Goal: Navigation & Orientation: Go to known website

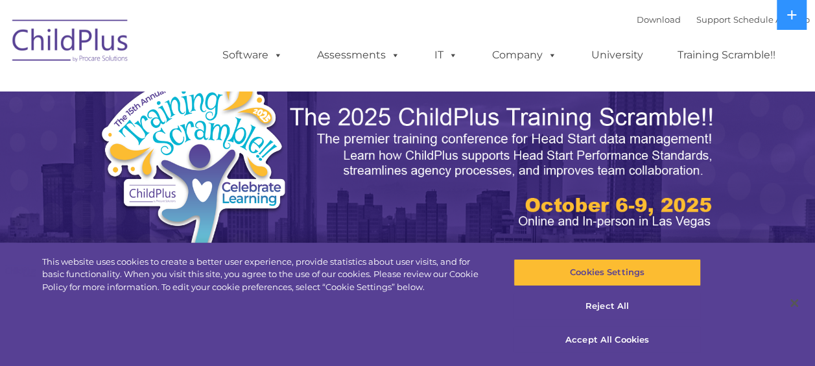
select select "MEDIUM"
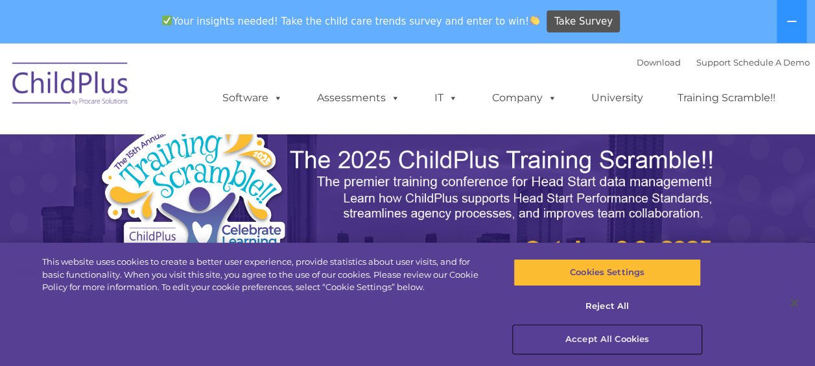
click at [635, 338] on button "Accept All Cookies" at bounding box center [607, 338] width 187 height 27
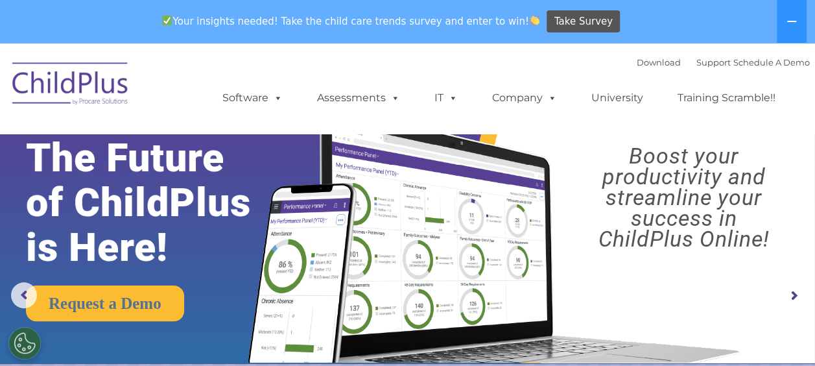
click at [73, 96] on img at bounding box center [71, 85] width 130 height 65
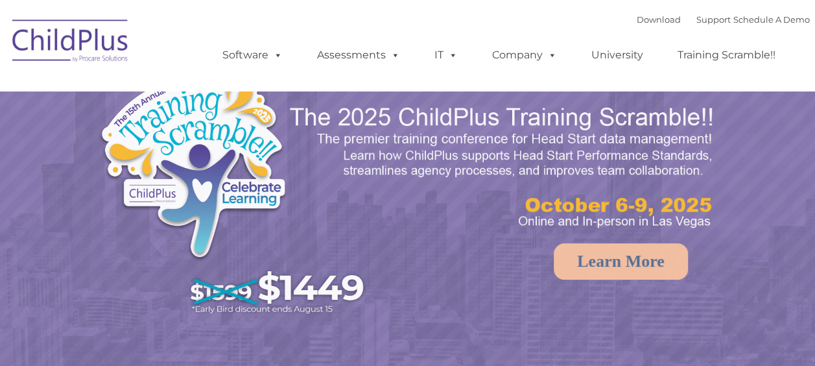
select select "MEDIUM"
